Goal: Task Accomplishment & Management: Complete application form

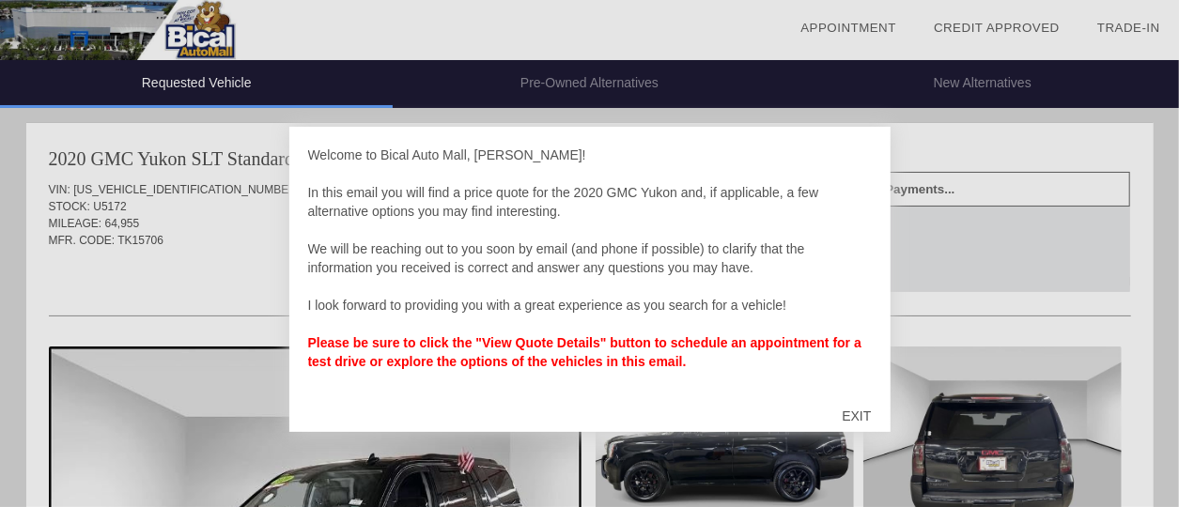
click at [863, 415] on div "EXIT" at bounding box center [856, 416] width 67 height 56
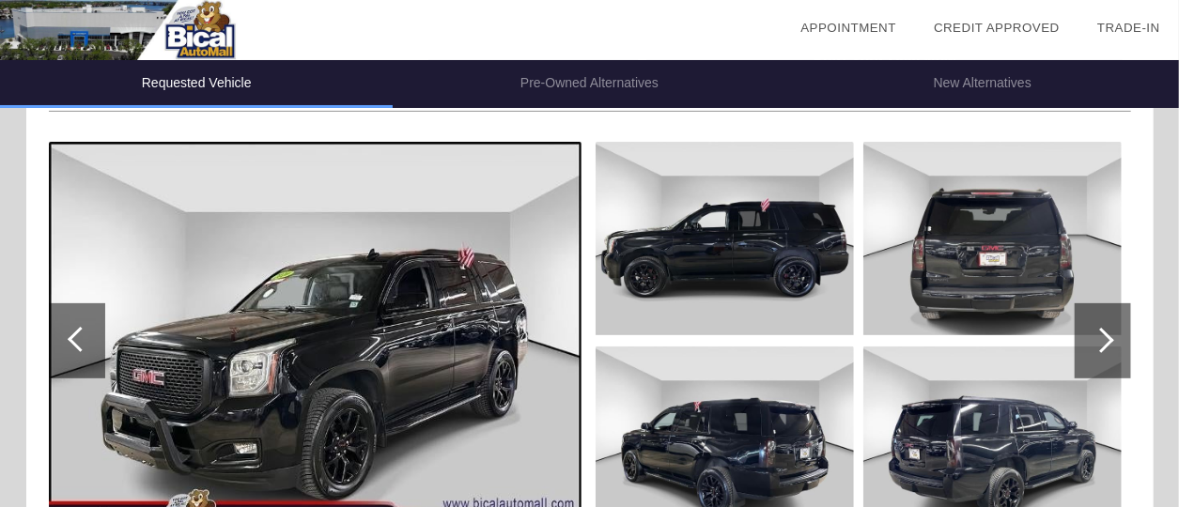
scroll to position [272, 0]
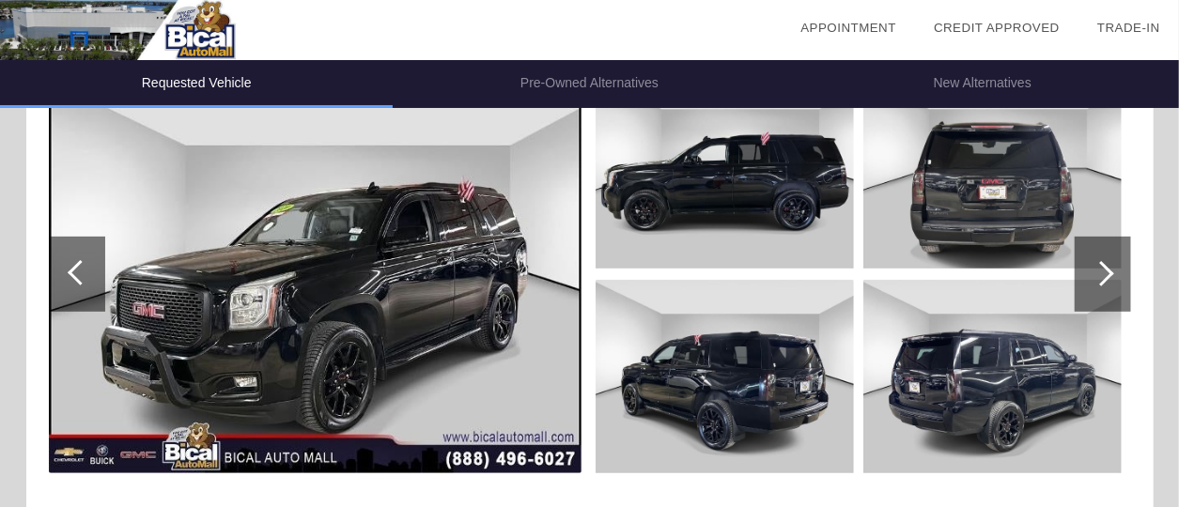
click at [336, 352] on img at bounding box center [315, 274] width 533 height 398
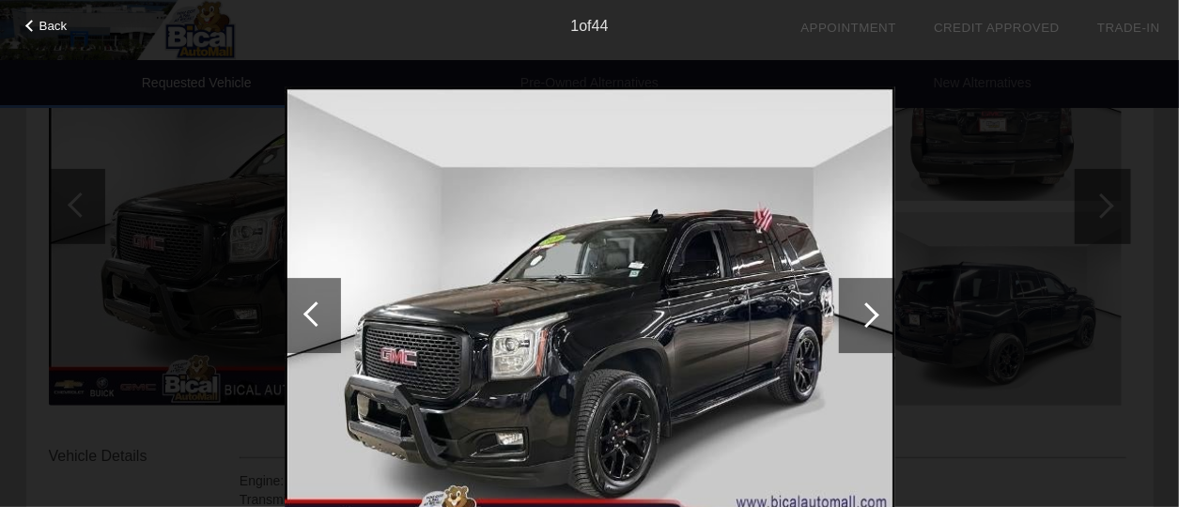
scroll to position [340, 0]
click at [856, 297] on div at bounding box center [867, 315] width 56 height 75
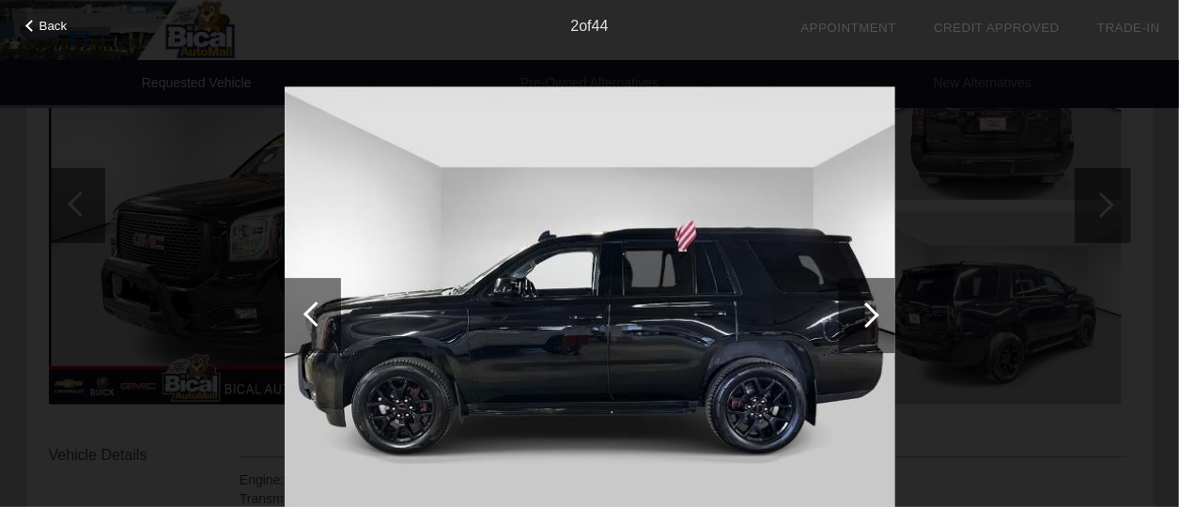
click at [856, 297] on div at bounding box center [867, 315] width 56 height 75
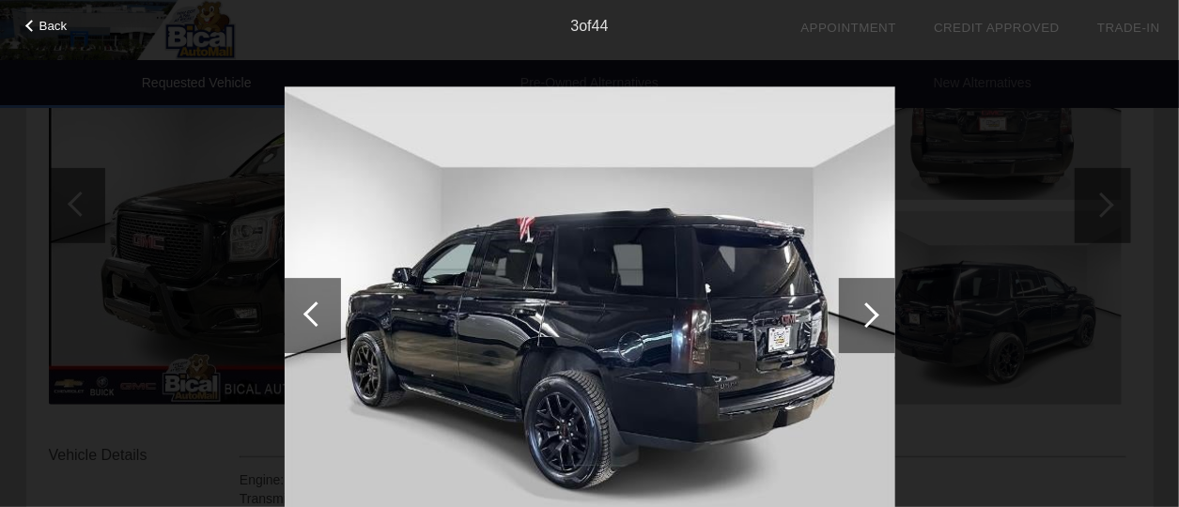
click at [856, 297] on div at bounding box center [867, 315] width 56 height 75
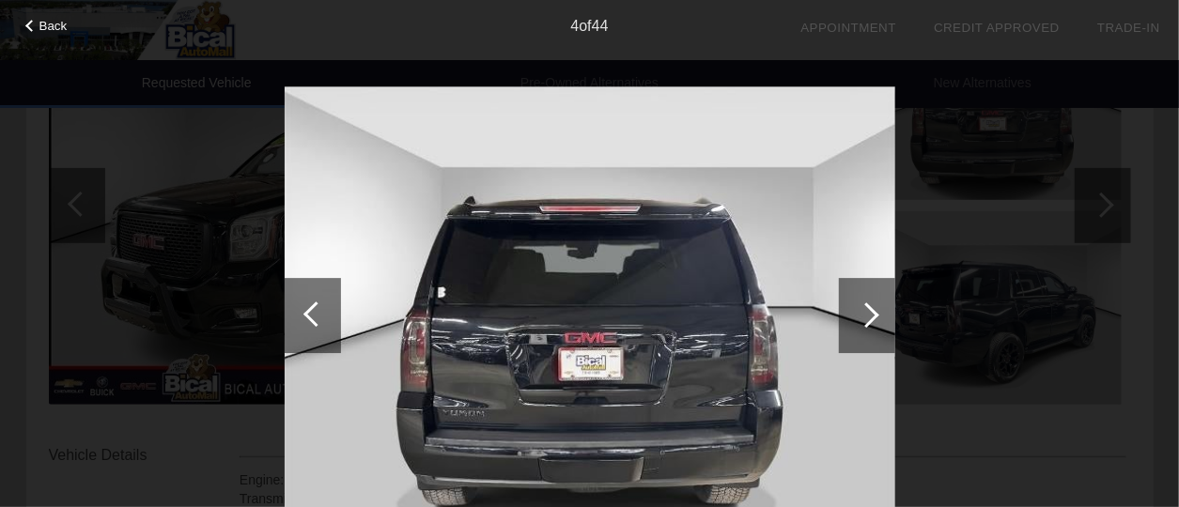
click at [856, 297] on div at bounding box center [867, 315] width 56 height 75
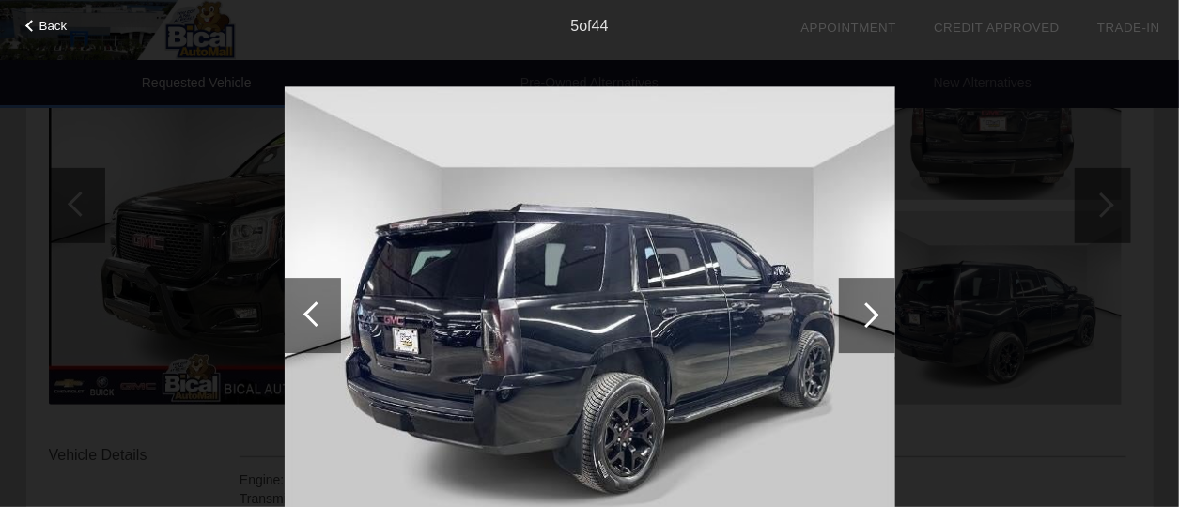
click at [856, 297] on div at bounding box center [867, 315] width 56 height 75
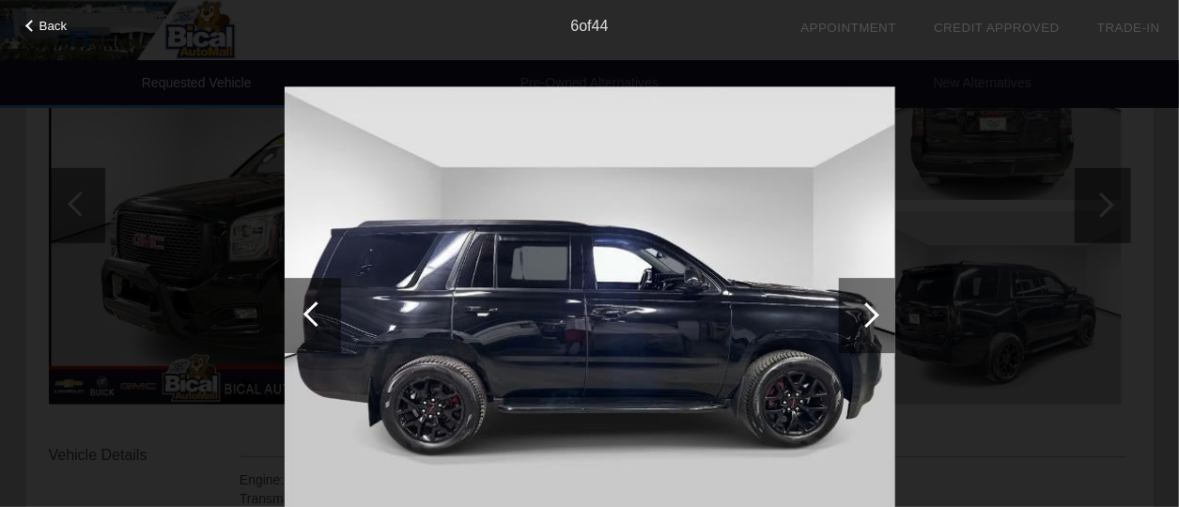
click at [856, 297] on div at bounding box center [867, 315] width 56 height 75
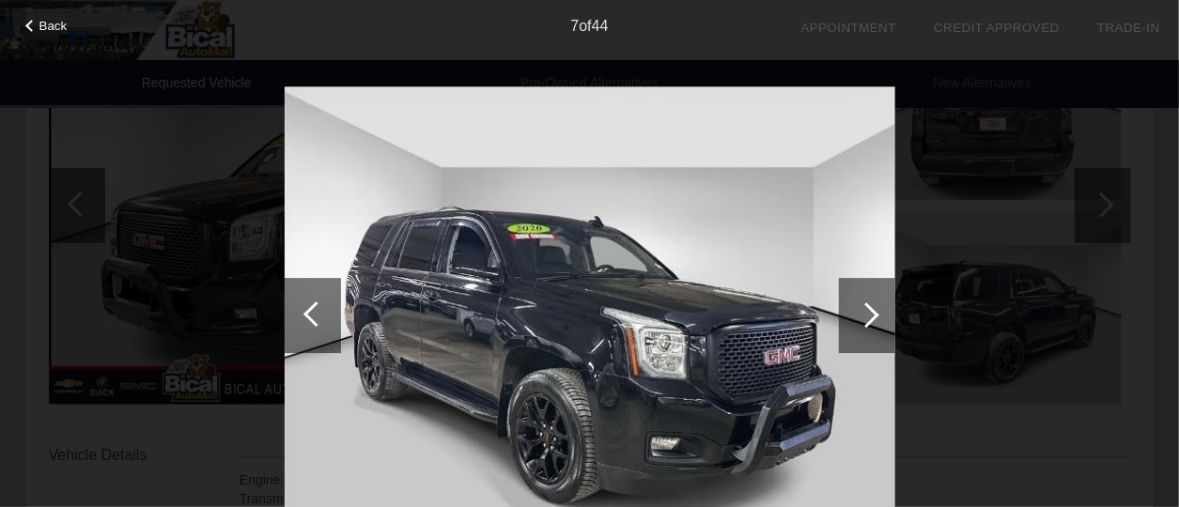
click at [856, 297] on div at bounding box center [867, 315] width 56 height 75
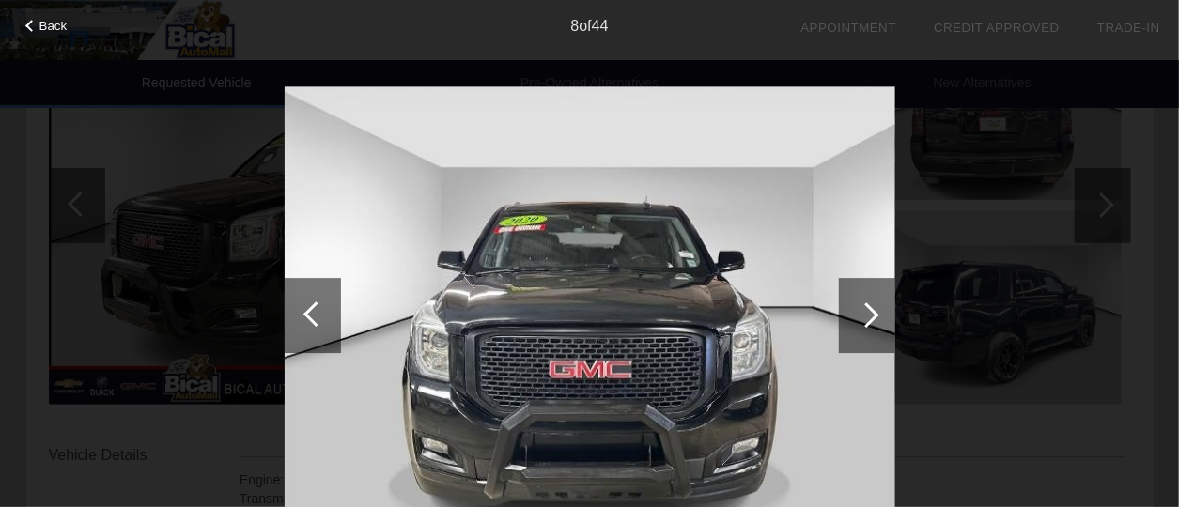
click at [856, 297] on div at bounding box center [867, 315] width 56 height 75
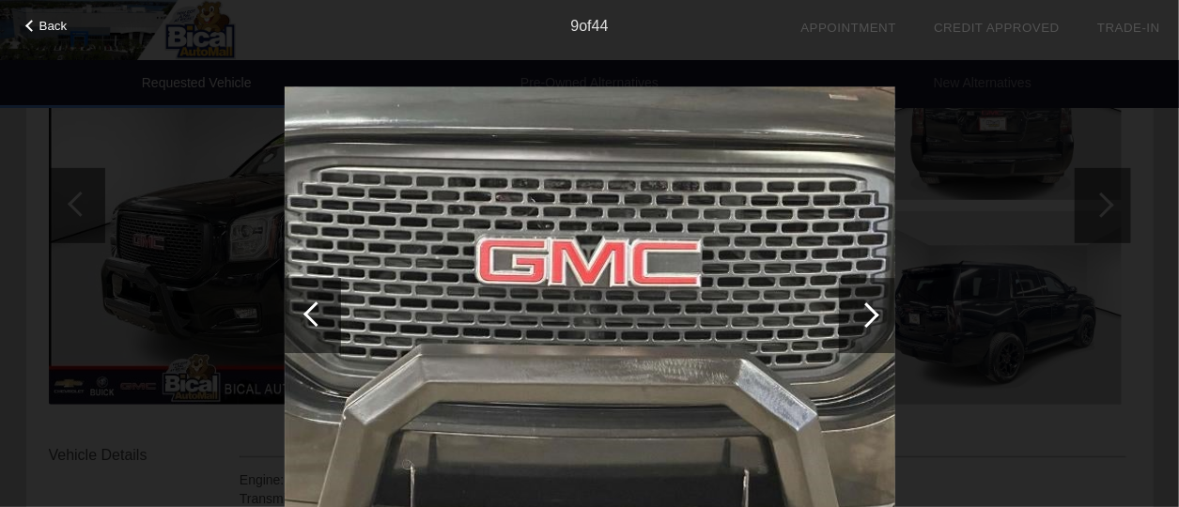
click at [856, 297] on div at bounding box center [867, 315] width 56 height 75
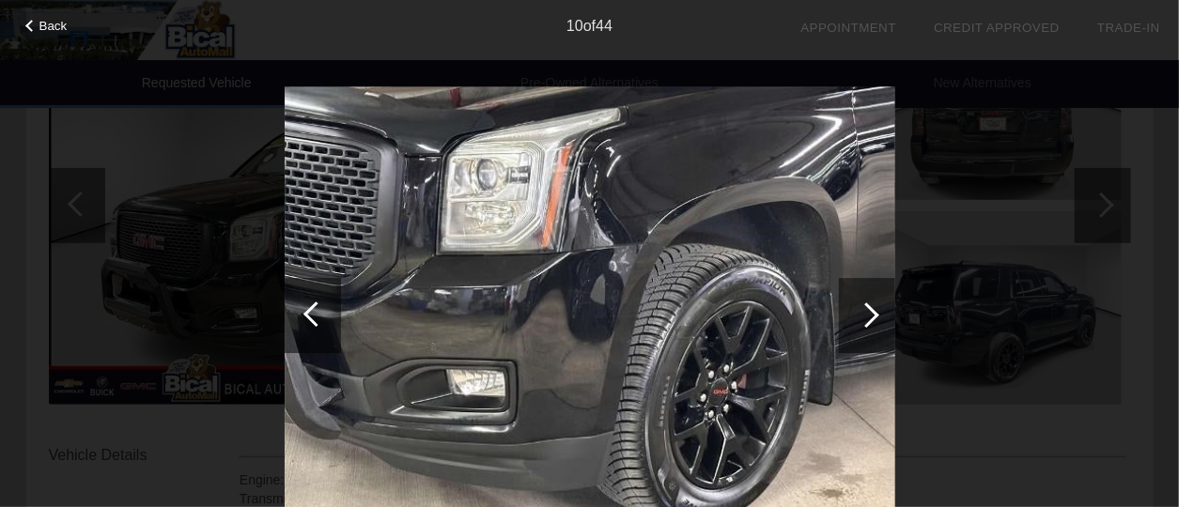
click at [856, 297] on div at bounding box center [867, 315] width 56 height 75
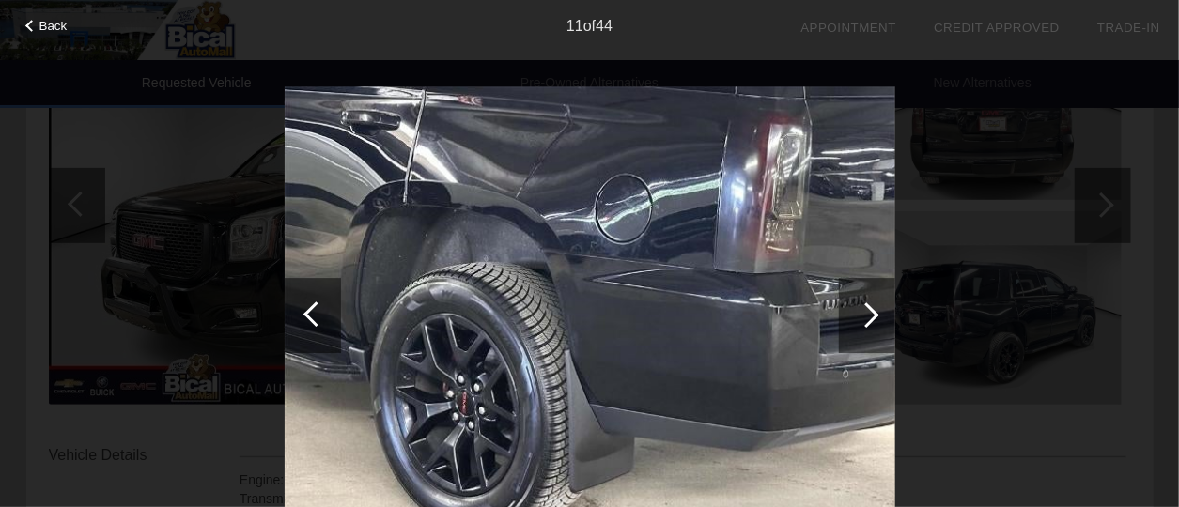
click at [856, 297] on div at bounding box center [867, 315] width 56 height 75
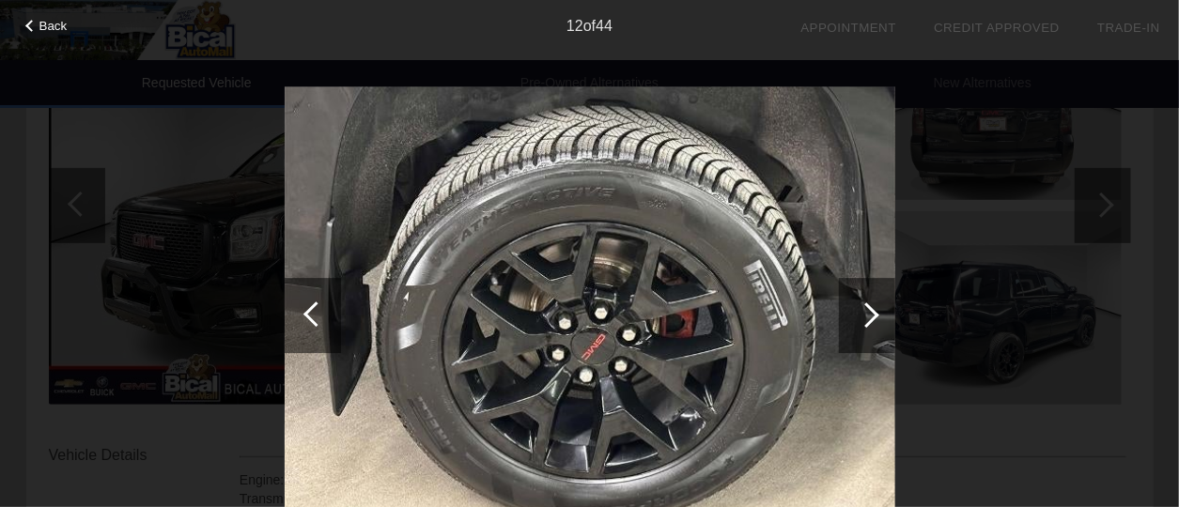
click at [856, 297] on div at bounding box center [867, 315] width 56 height 75
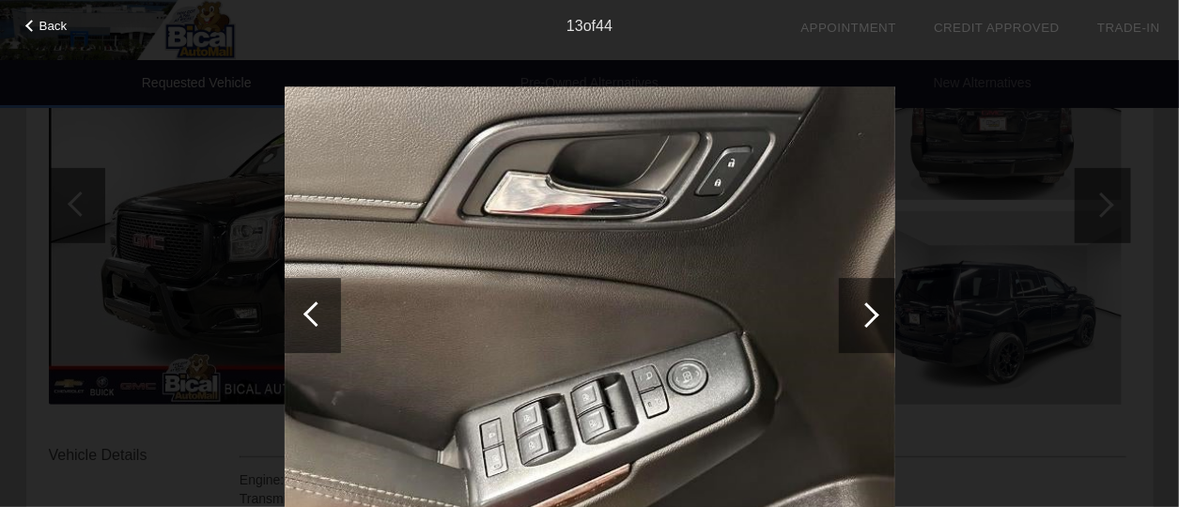
click at [856, 297] on div at bounding box center [867, 315] width 56 height 75
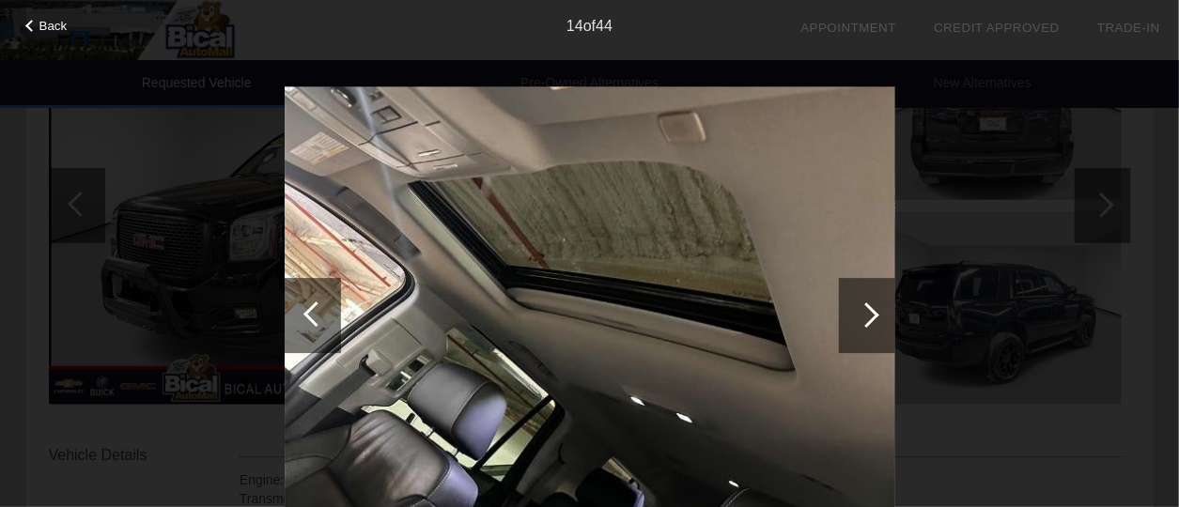
click at [856, 297] on div at bounding box center [867, 315] width 56 height 75
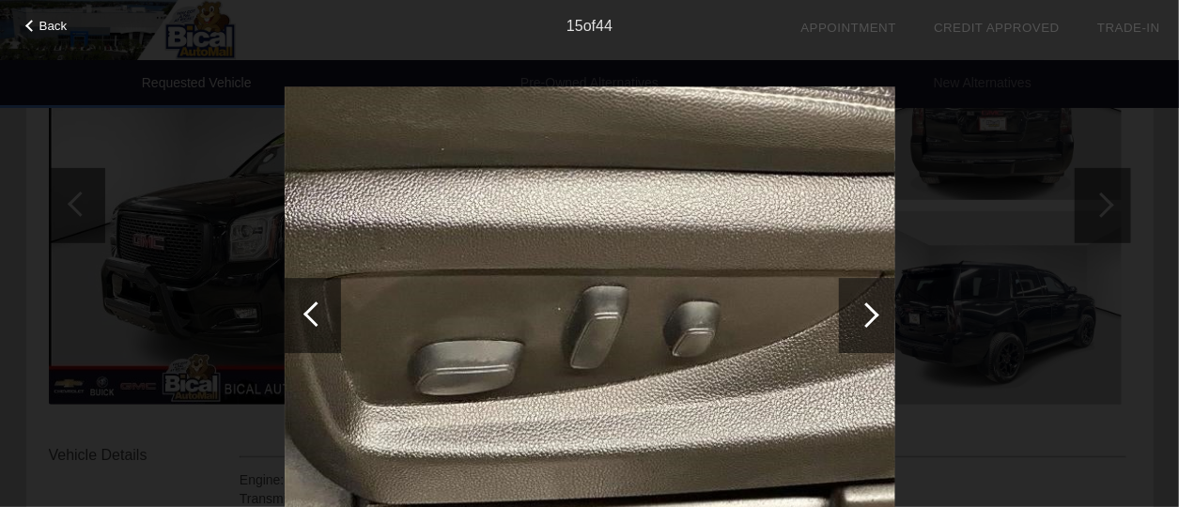
click at [856, 297] on div at bounding box center [867, 315] width 56 height 75
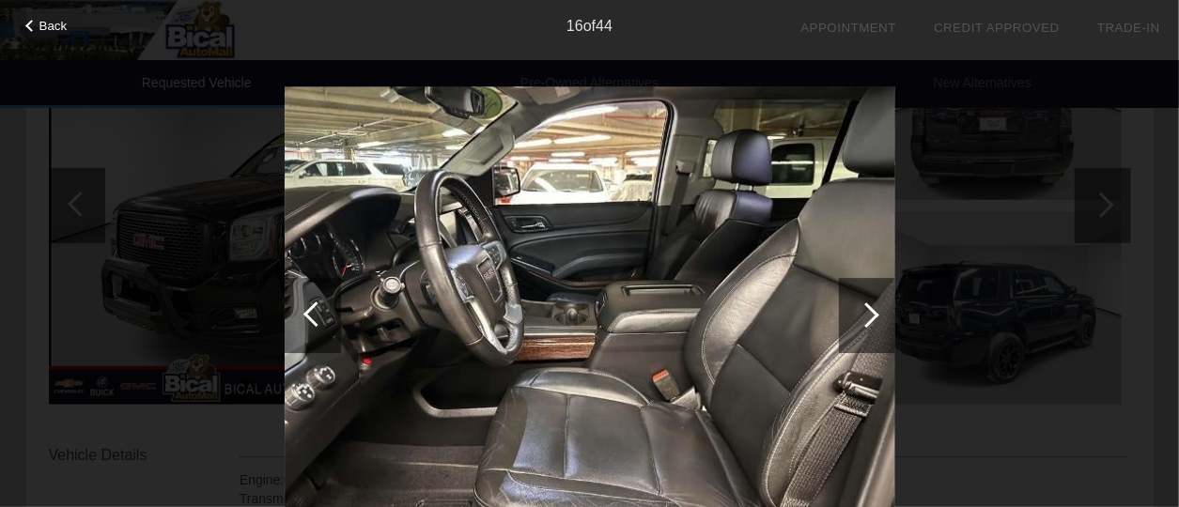
click at [856, 297] on div at bounding box center [867, 315] width 56 height 75
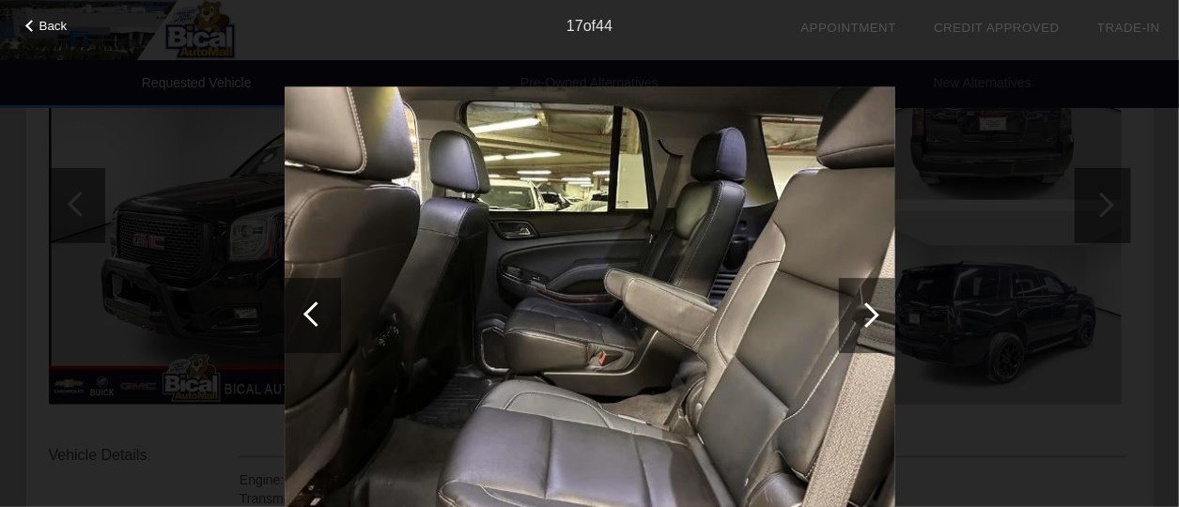
click at [856, 297] on div at bounding box center [867, 315] width 56 height 75
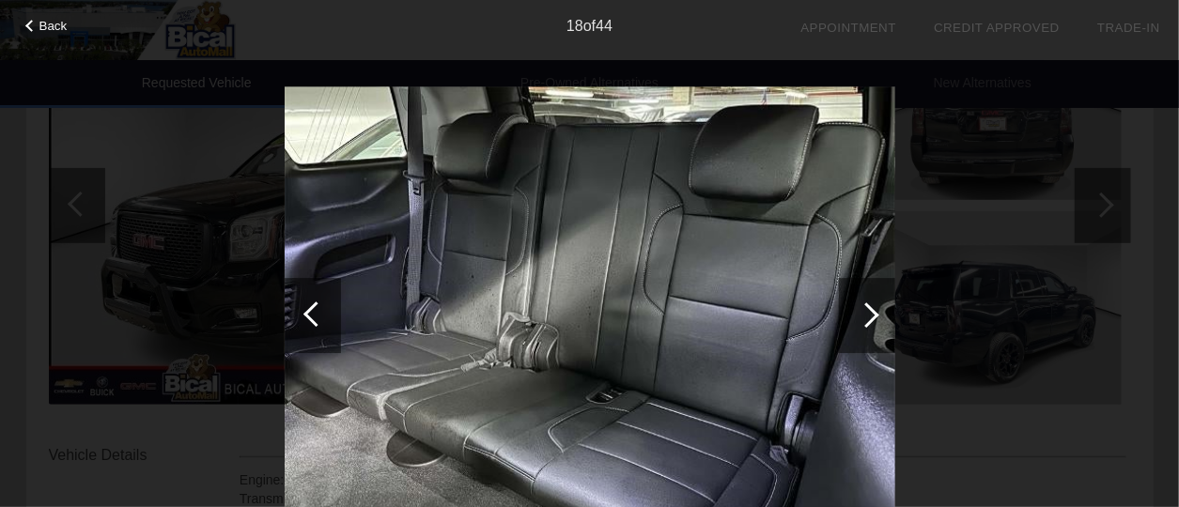
click at [856, 297] on div at bounding box center [867, 315] width 56 height 75
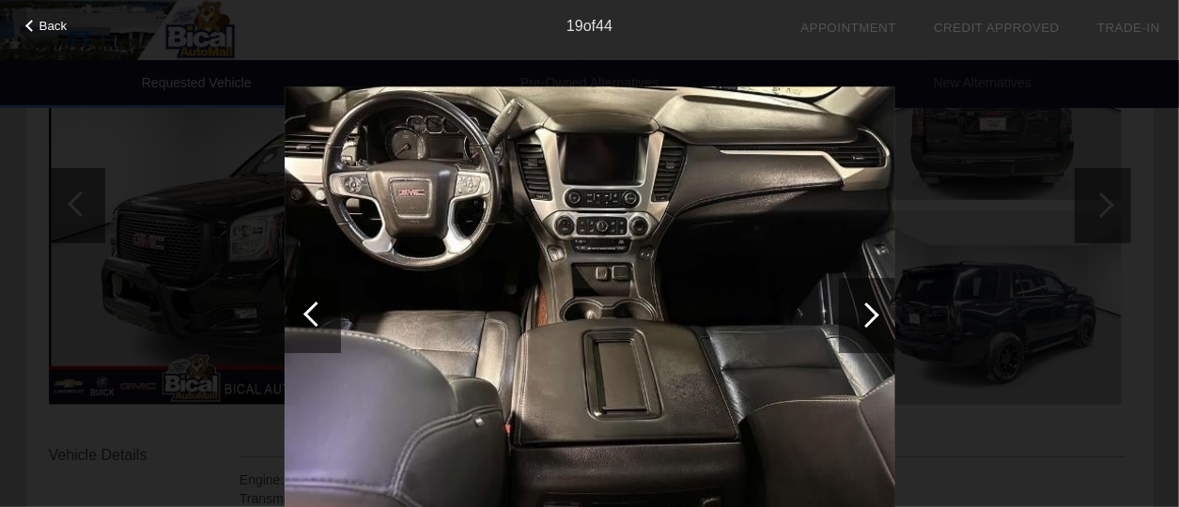
click at [856, 297] on div at bounding box center [867, 315] width 56 height 75
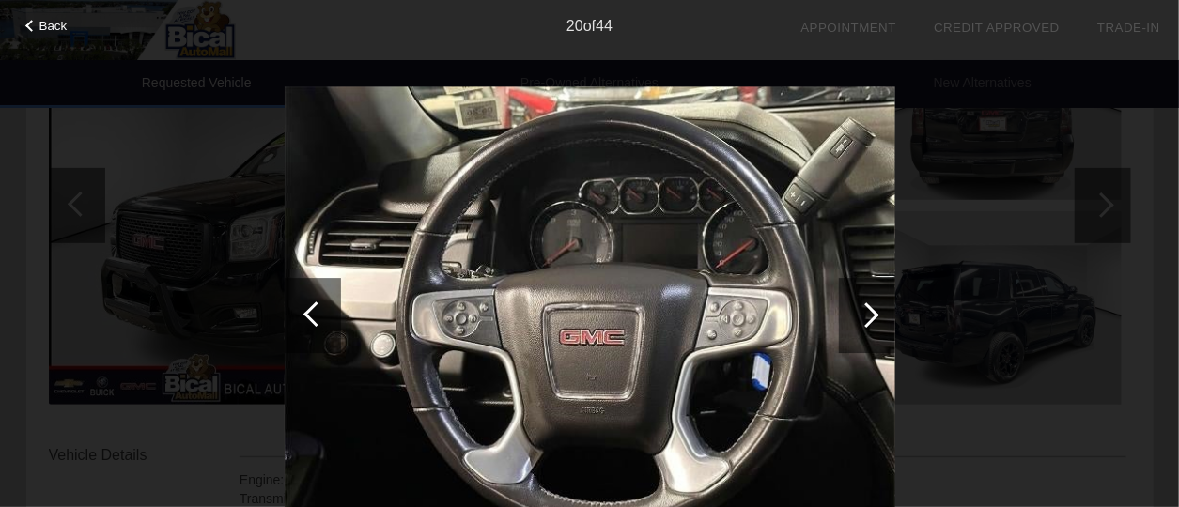
click at [856, 297] on div at bounding box center [867, 315] width 56 height 75
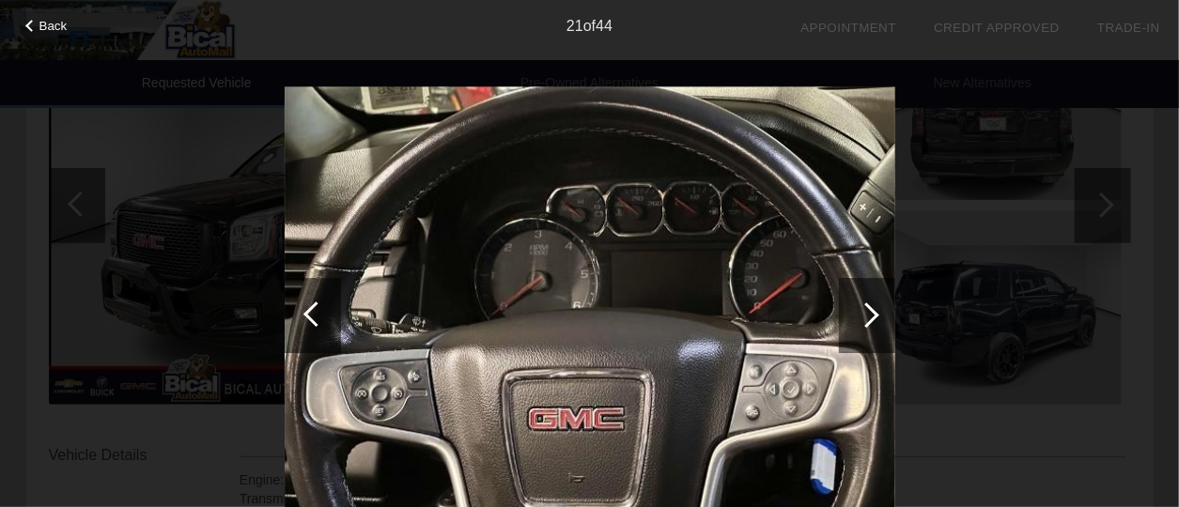
click at [864, 308] on div at bounding box center [866, 315] width 25 height 25
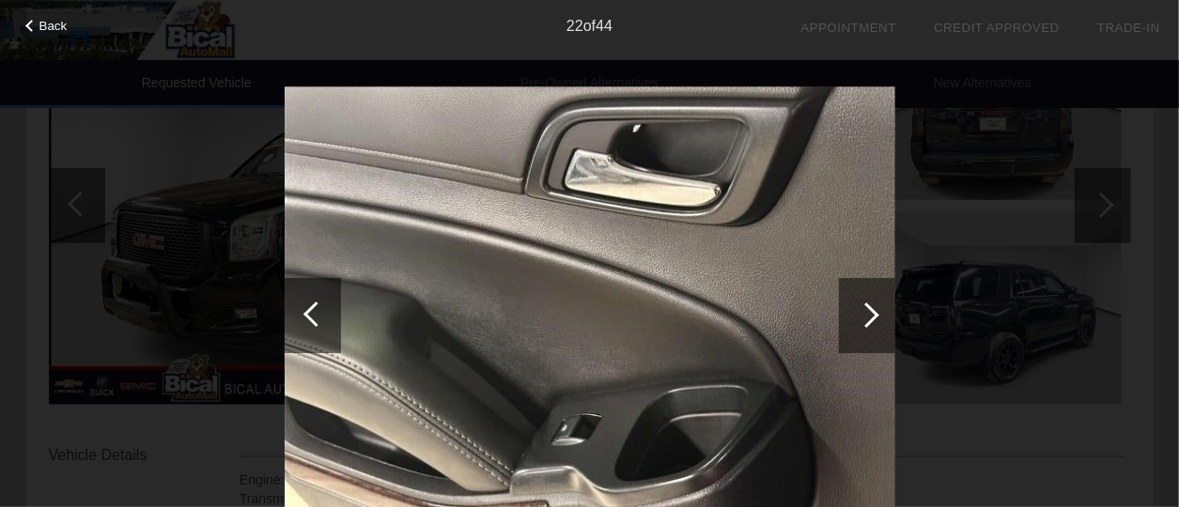
click at [864, 308] on div at bounding box center [866, 315] width 25 height 25
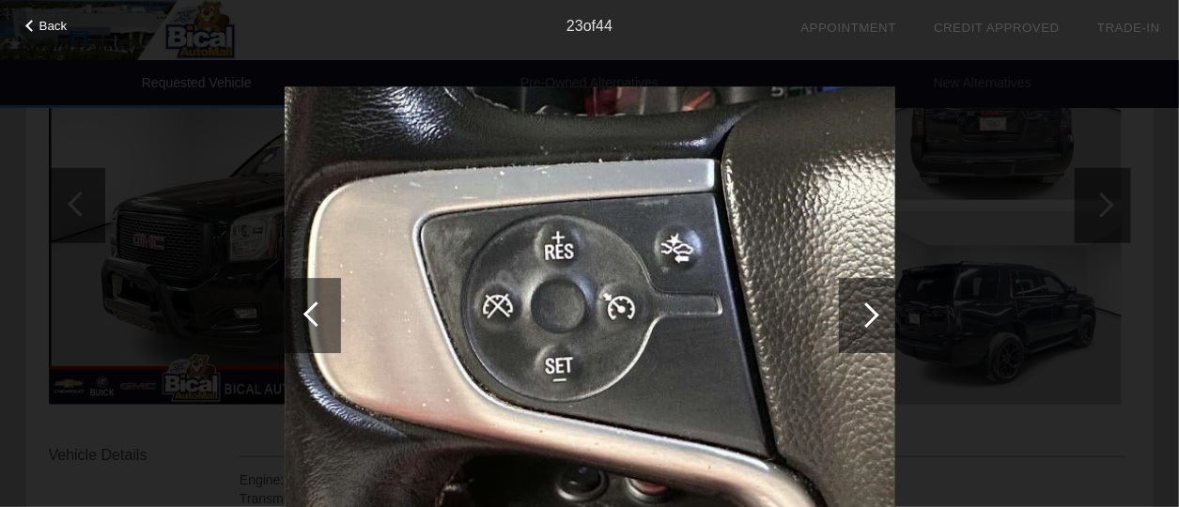
click at [864, 308] on div at bounding box center [866, 315] width 25 height 25
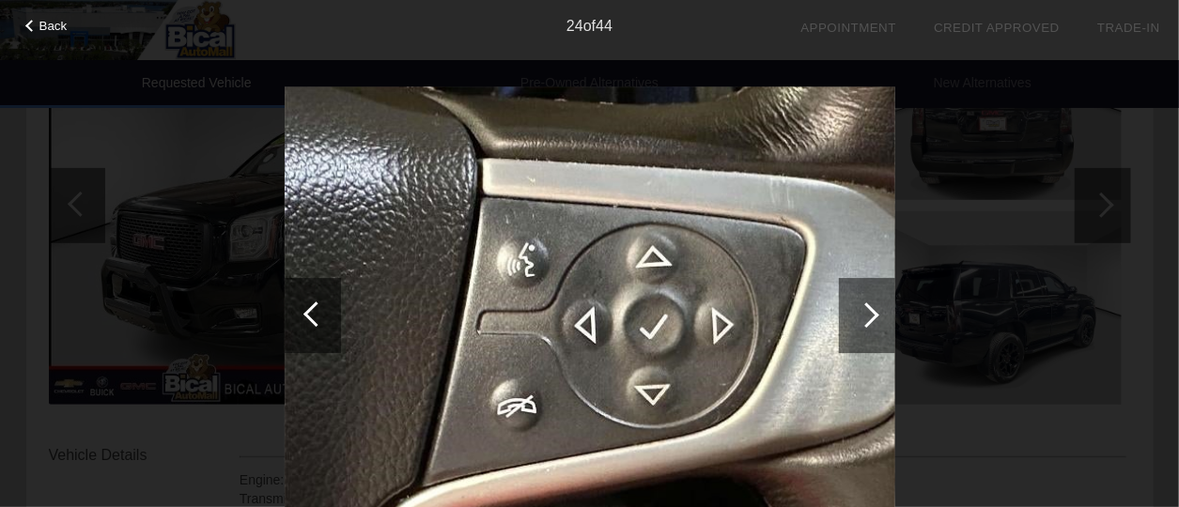
click at [864, 308] on div at bounding box center [866, 315] width 25 height 25
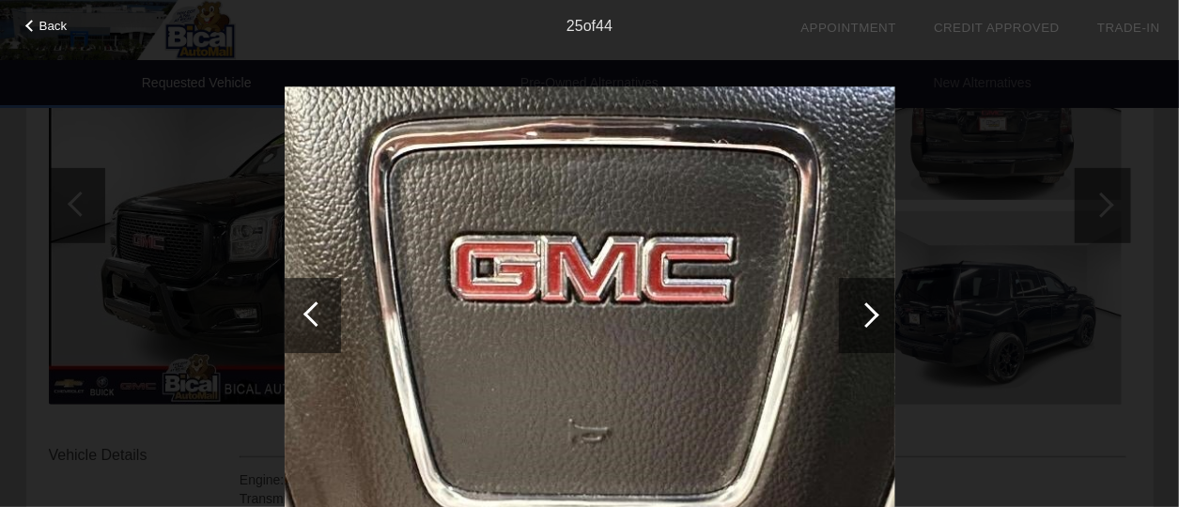
click at [864, 308] on div at bounding box center [866, 315] width 25 height 25
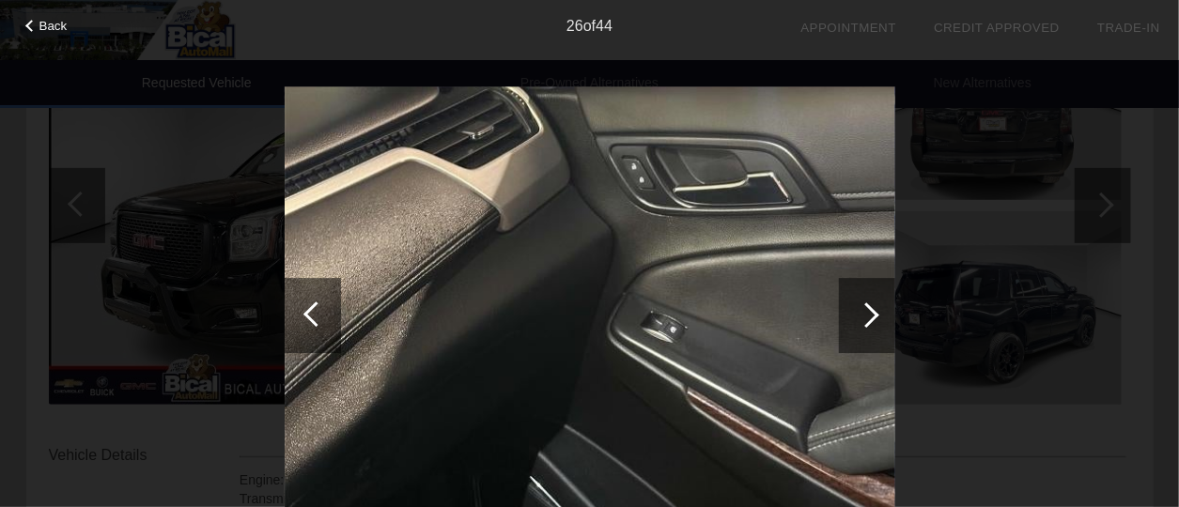
click at [864, 308] on div at bounding box center [866, 315] width 25 height 25
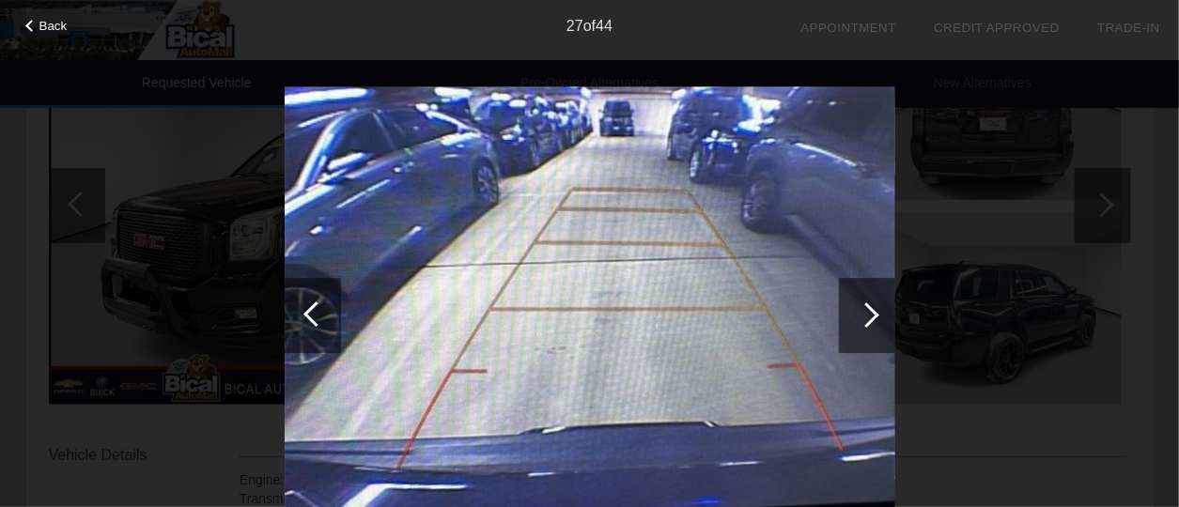
click at [864, 308] on div at bounding box center [866, 315] width 25 height 25
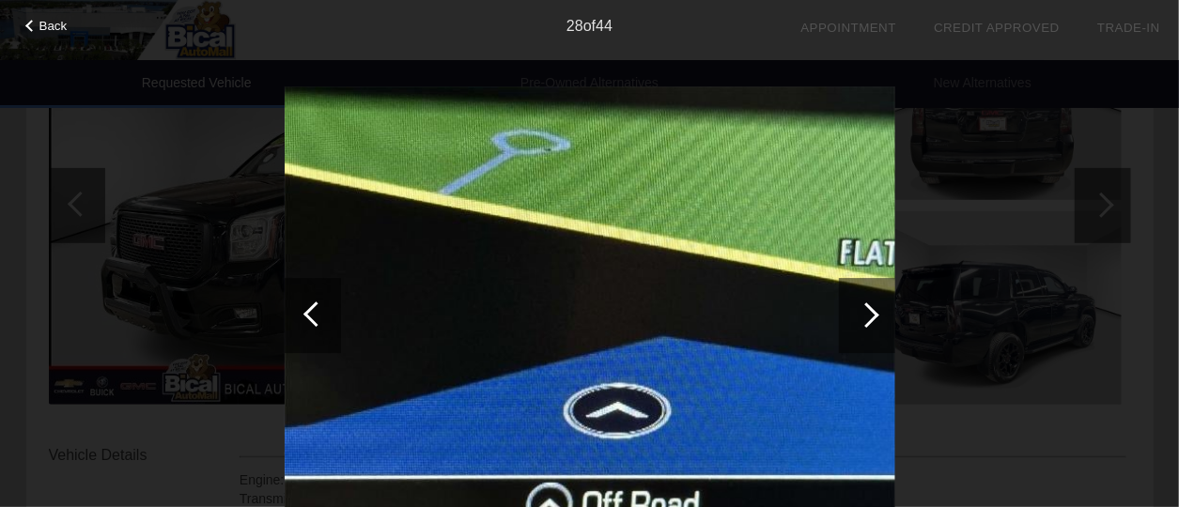
click at [864, 308] on div at bounding box center [866, 315] width 25 height 25
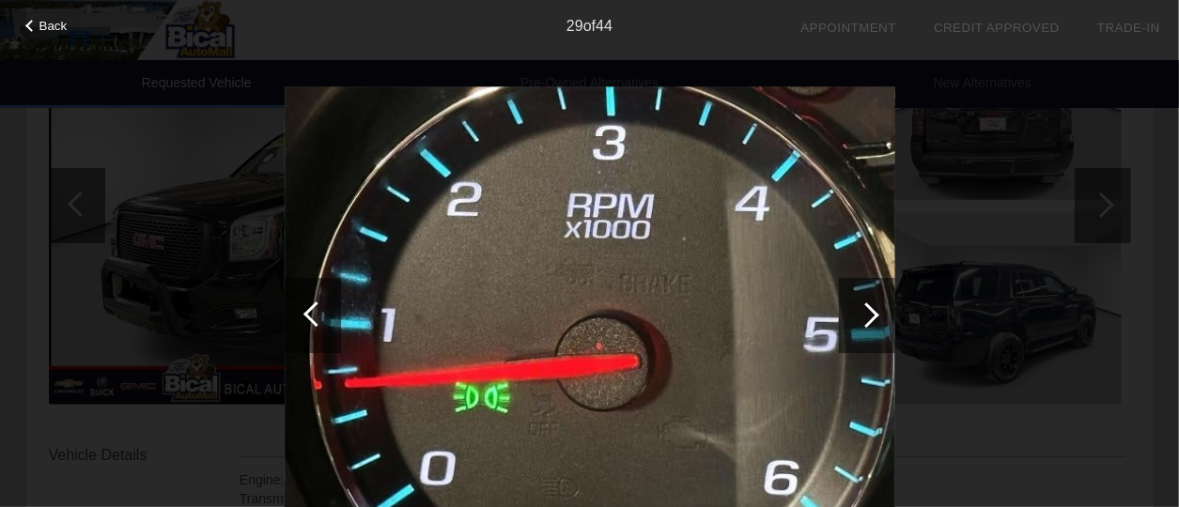
click at [864, 308] on div at bounding box center [866, 315] width 25 height 25
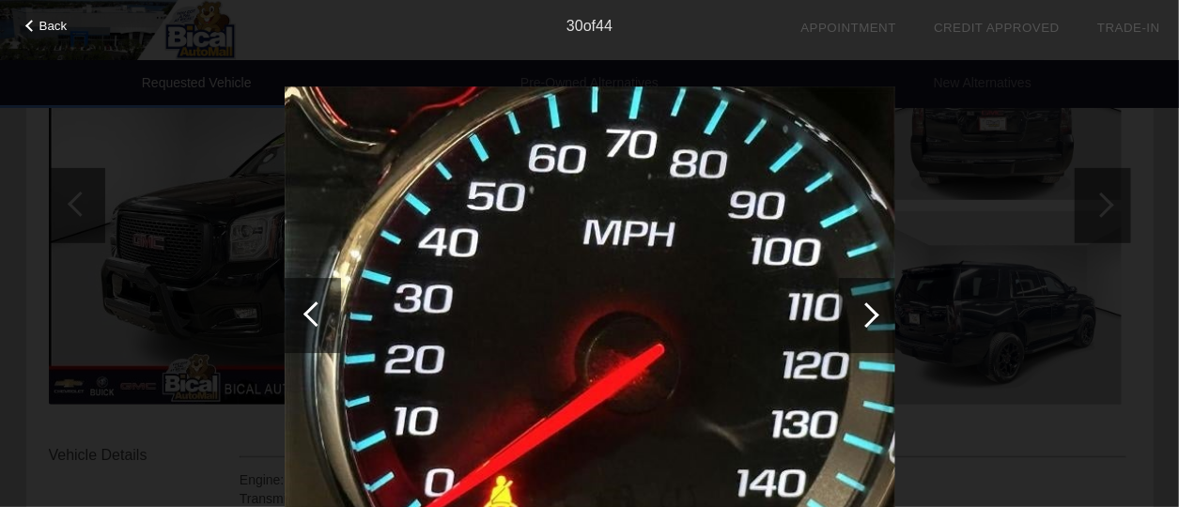
click at [864, 308] on div at bounding box center [866, 315] width 25 height 25
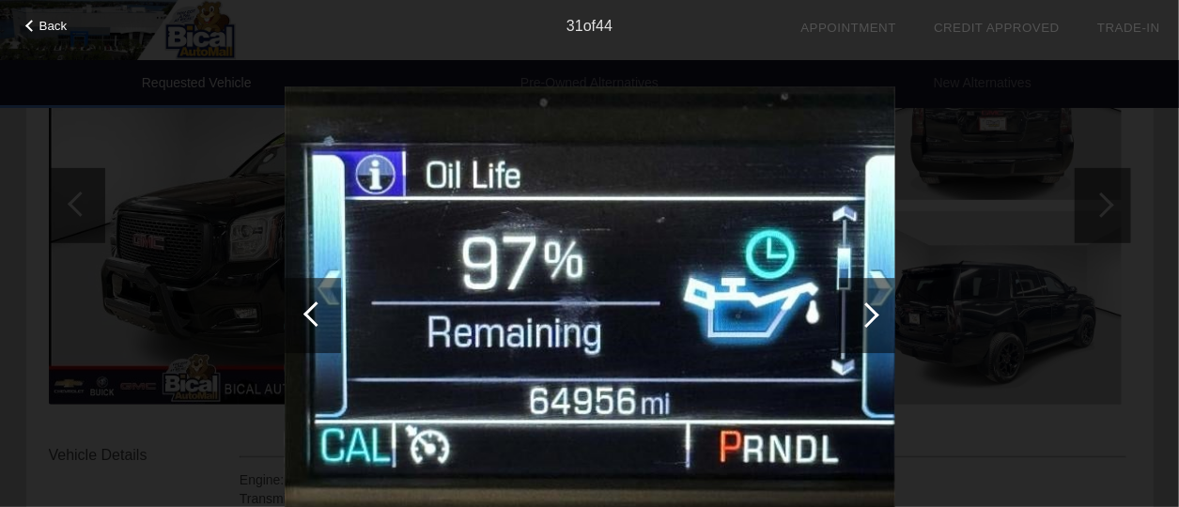
click at [864, 308] on div at bounding box center [866, 315] width 25 height 25
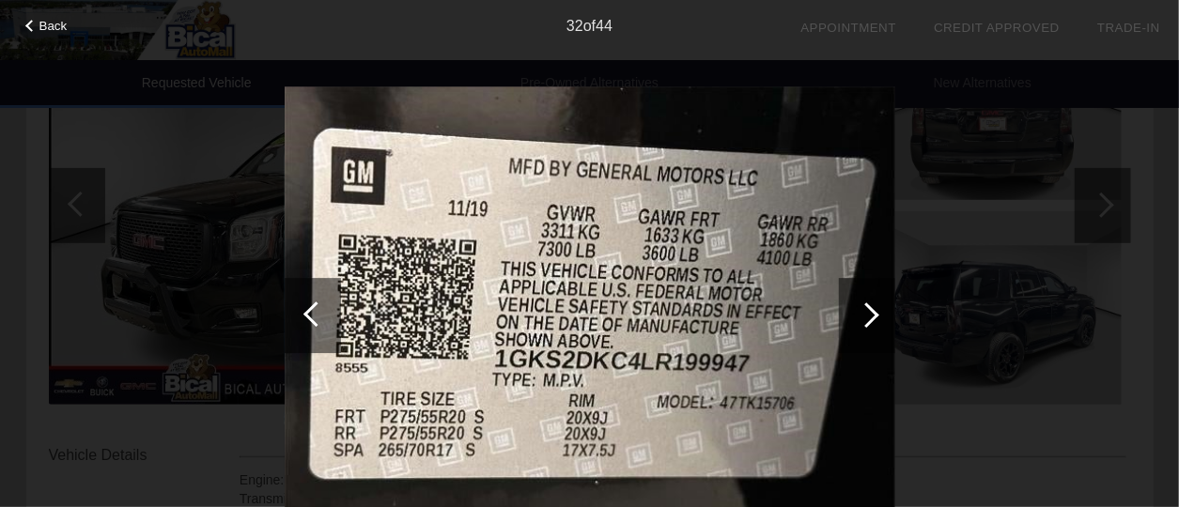
click at [864, 308] on div at bounding box center [866, 315] width 25 height 25
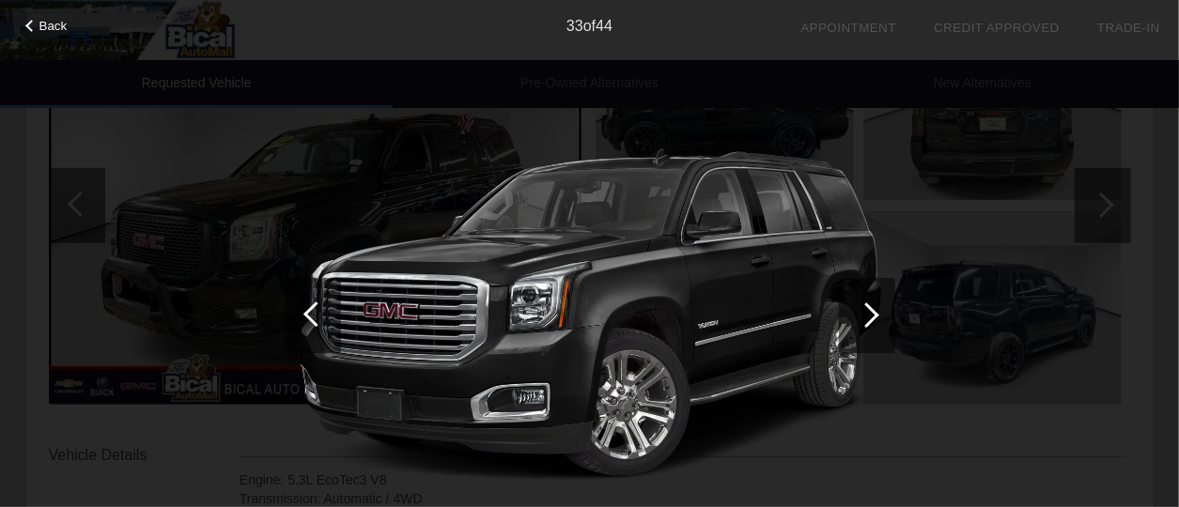
click at [864, 308] on div at bounding box center [866, 315] width 25 height 25
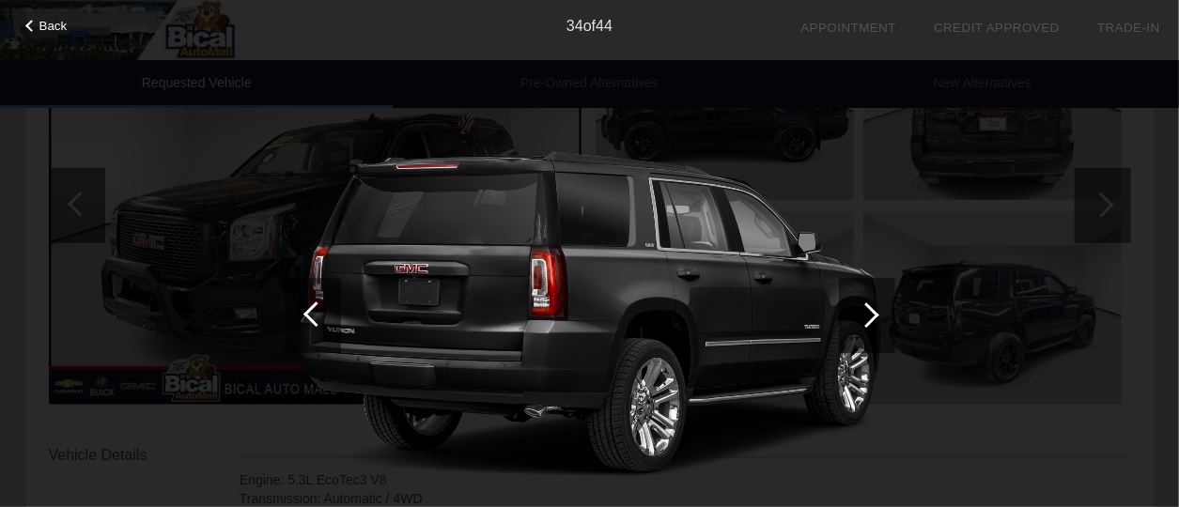
click at [864, 308] on div at bounding box center [866, 315] width 25 height 25
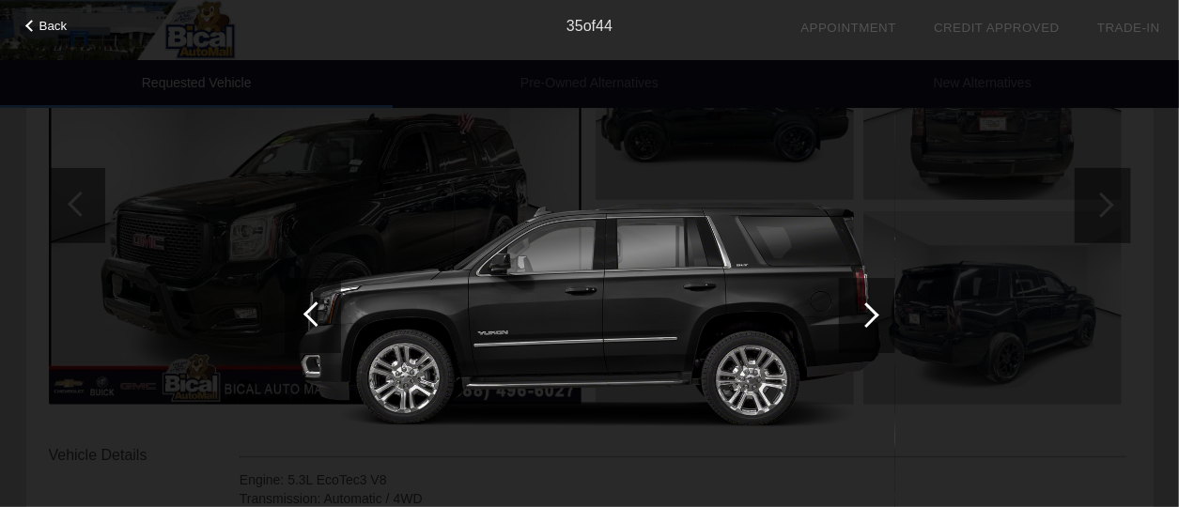
click at [864, 308] on div at bounding box center [866, 315] width 25 height 25
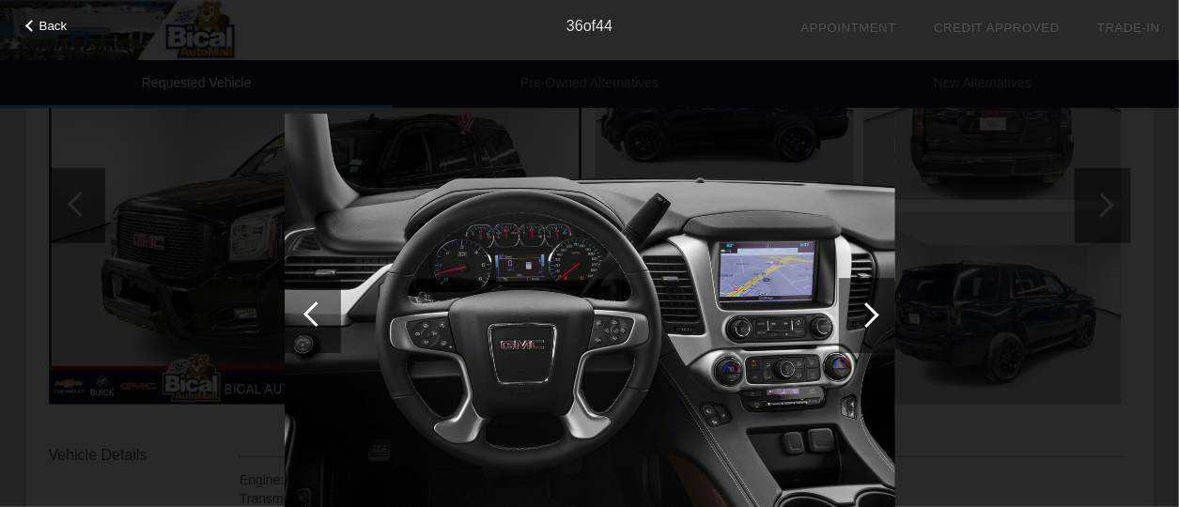
click at [864, 308] on div at bounding box center [866, 315] width 25 height 25
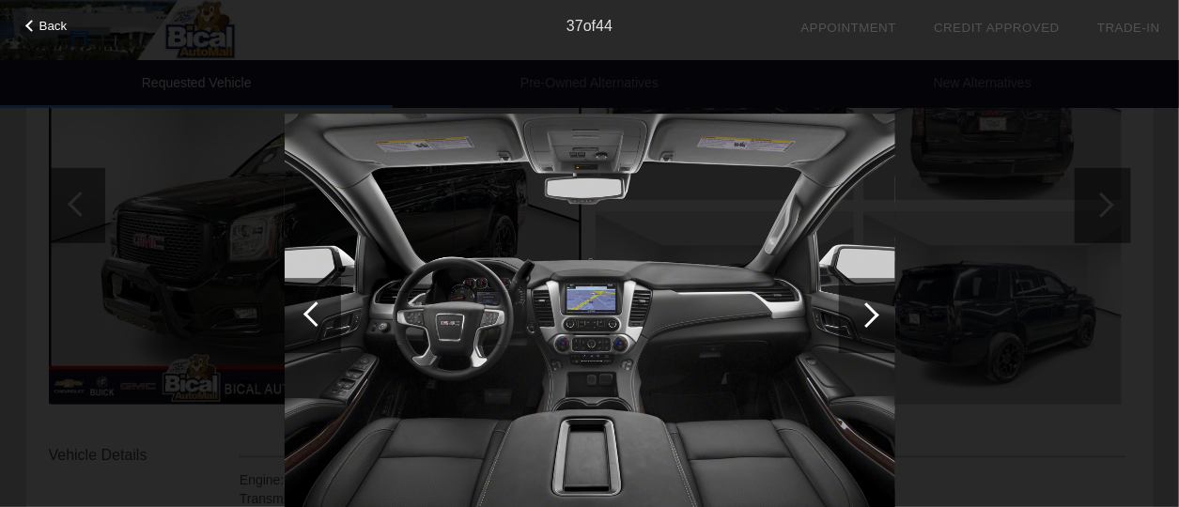
click at [864, 308] on div at bounding box center [866, 315] width 25 height 25
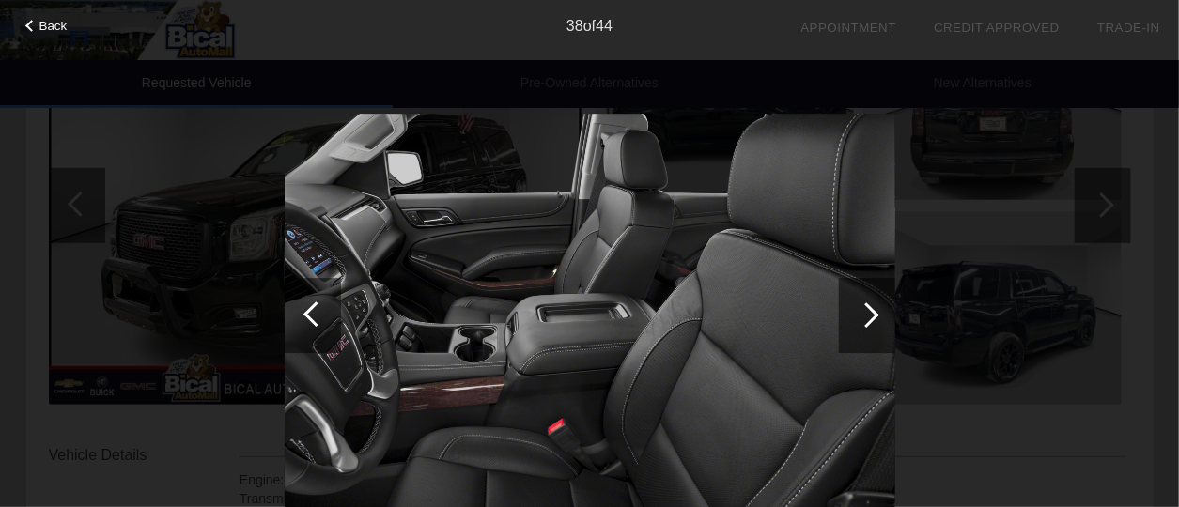
click at [864, 308] on div at bounding box center [866, 315] width 25 height 25
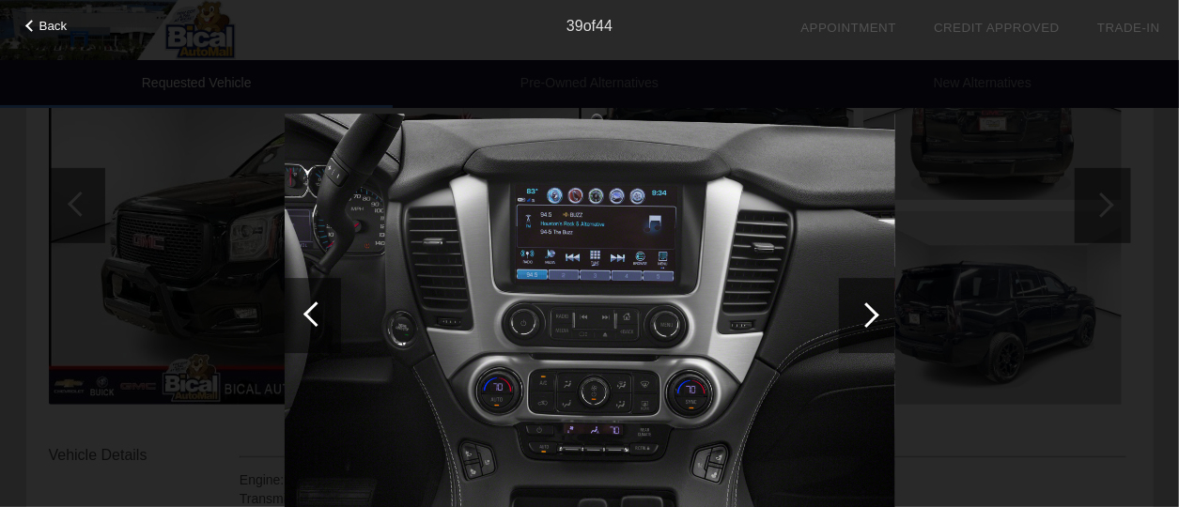
click at [864, 308] on div at bounding box center [866, 315] width 25 height 25
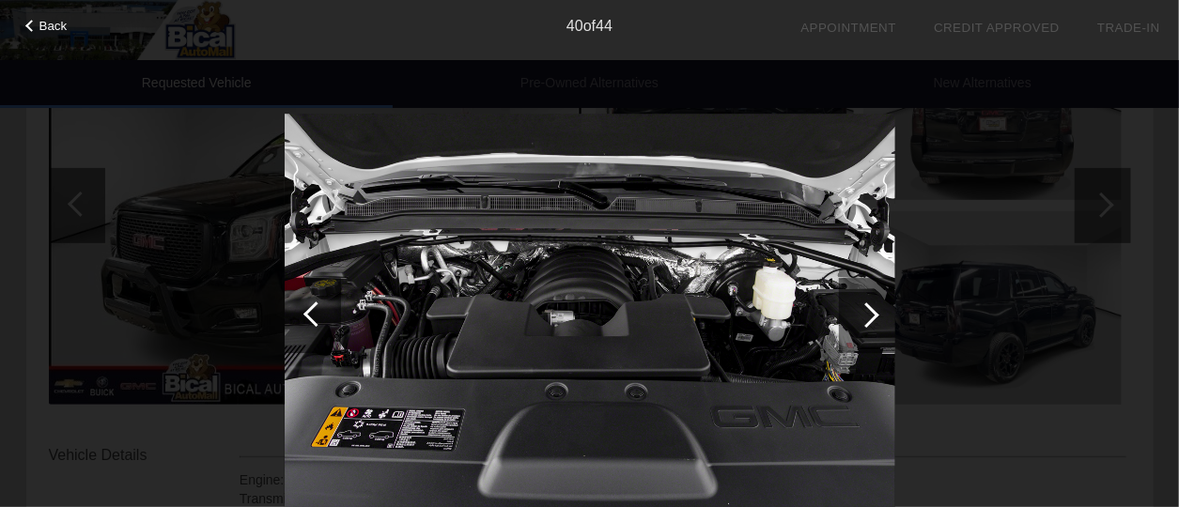
click at [864, 308] on div at bounding box center [866, 315] width 25 height 25
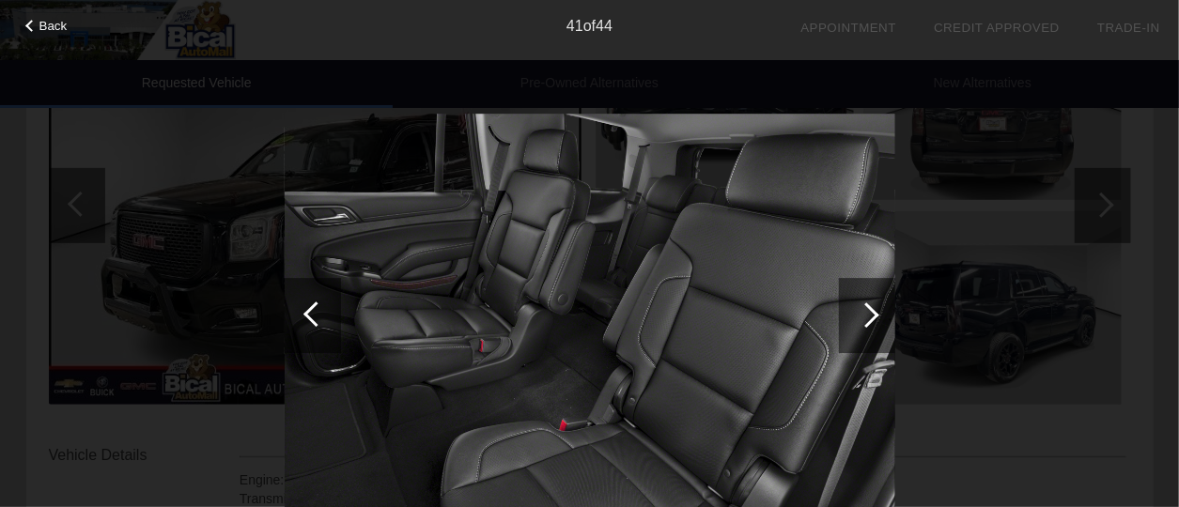
click at [864, 308] on div at bounding box center [866, 315] width 25 height 25
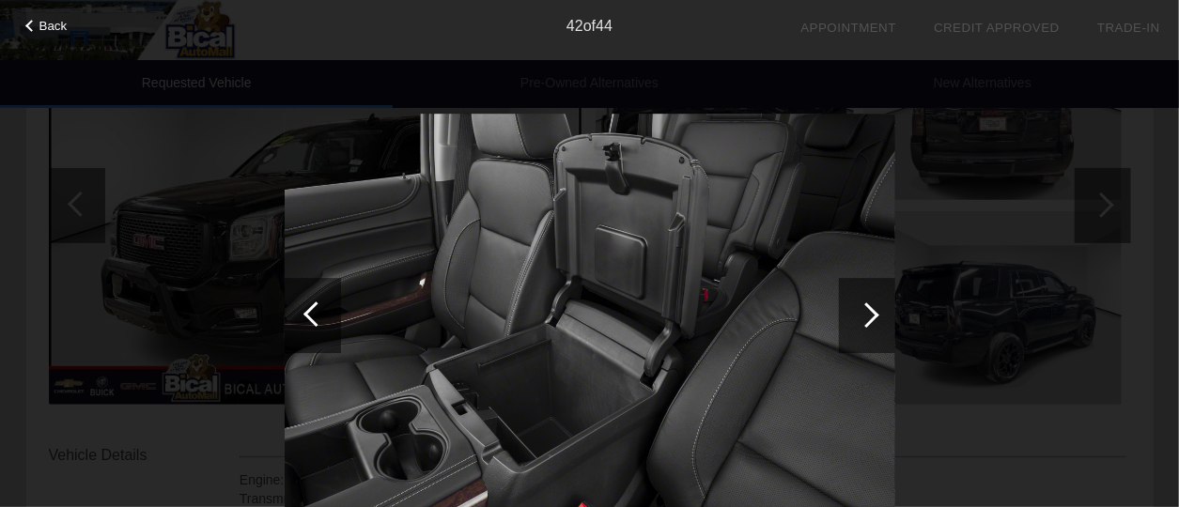
click at [864, 308] on div at bounding box center [866, 315] width 25 height 25
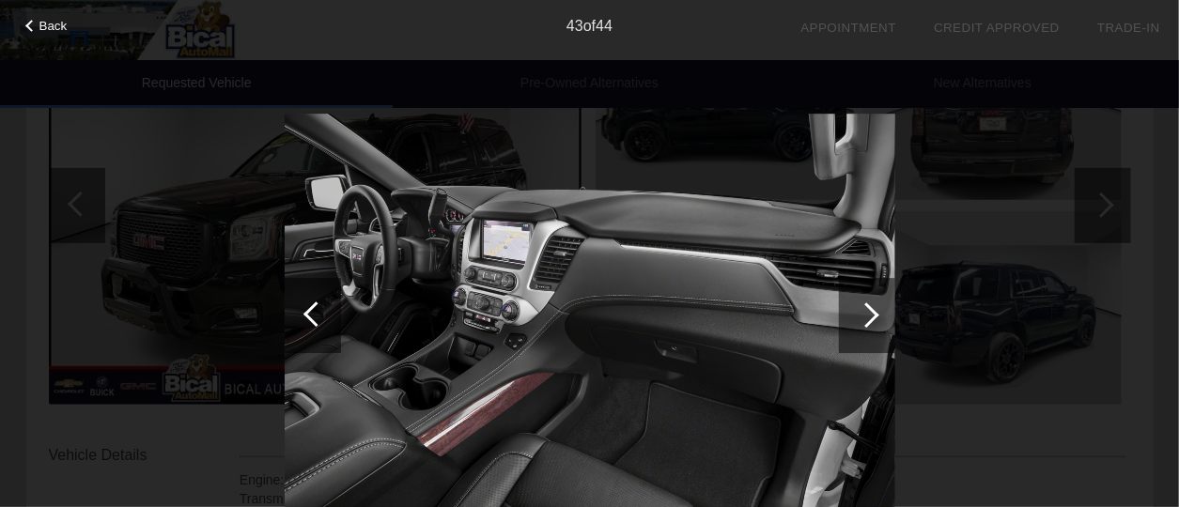
click at [864, 308] on div at bounding box center [866, 315] width 25 height 25
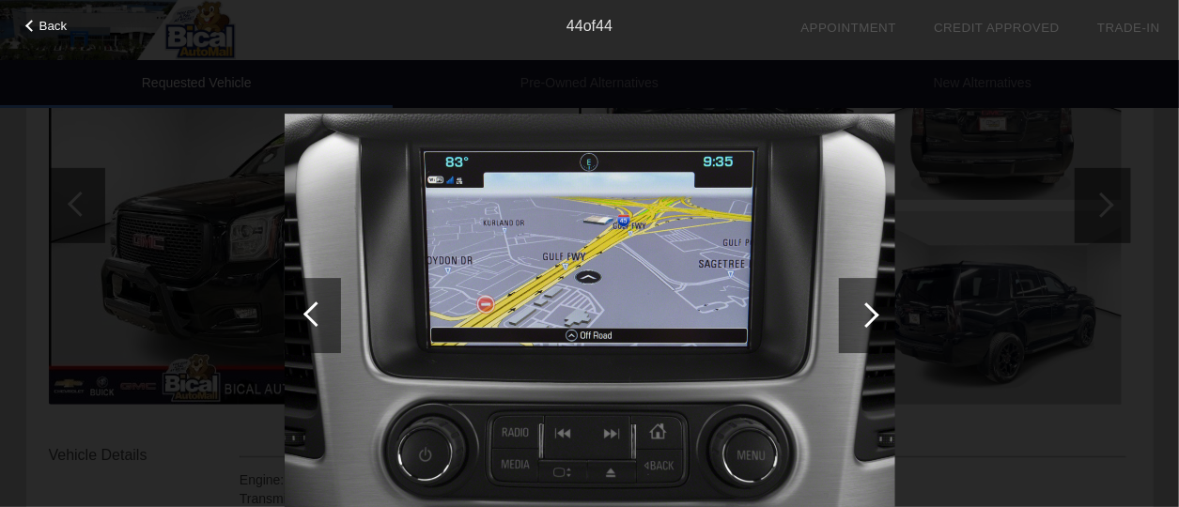
click at [864, 308] on div at bounding box center [866, 315] width 25 height 25
